Goal: Transaction & Acquisition: Purchase product/service

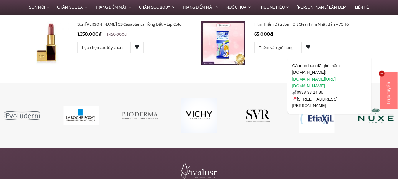
scroll to position [2473, 0]
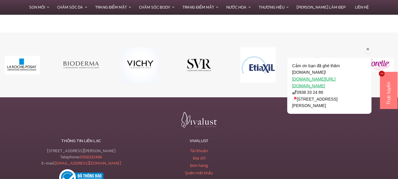
click at [319, 85] on span "Cảm ơn bạn đã ghé thăm [DOMAIN_NAME]! [DOMAIN_NAME][URL][DOMAIN_NAME] 0938 33 2…" at bounding box center [316, 85] width 48 height 45
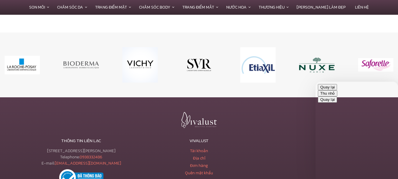
drag, startPoint x: 387, startPoint y: 91, endPoint x: 559, endPoint y: 184, distance: 195.2
click at [337, 91] on button "Thu nhỏ" at bounding box center [327, 93] width 19 height 6
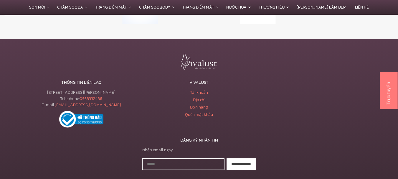
scroll to position [2532, 0]
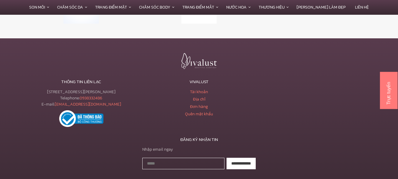
drag, startPoint x: 124, startPoint y: 91, endPoint x: 43, endPoint y: 91, distance: 80.7
click at [43, 91] on div "[STREET_ADDRESS][PERSON_NAME] Telephone: [PHONE_NUMBER] E-mail: [EMAIL_ADDRESS]…" at bounding box center [80, 98] width 113 height 19
copy div "[STREET_ADDRESS][PERSON_NAME]"
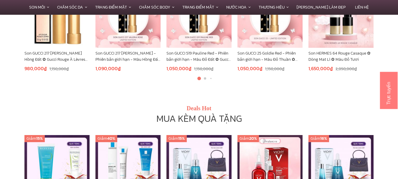
scroll to position [319, 0]
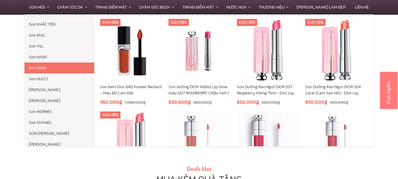
click at [40, 70] on link "Son DIOR" at bounding box center [59, 67] width 70 height 11
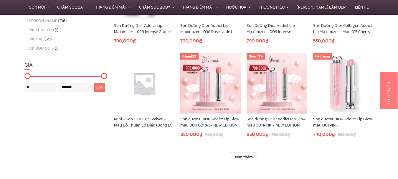
scroll to position [412, 0]
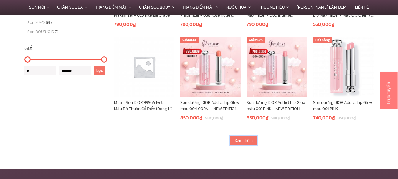
click at [246, 140] on link "Xem thêm" at bounding box center [244, 140] width 28 height 9
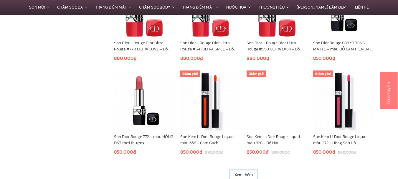
scroll to position [745, 0]
